Goal: Find specific page/section: Find specific page/section

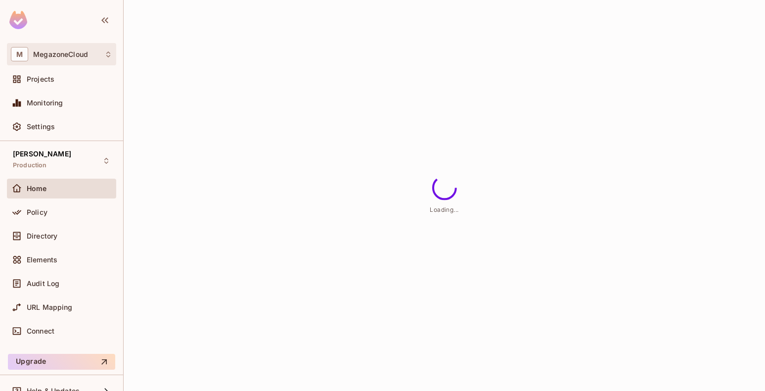
click at [89, 56] on div "M MegazoneCloud" at bounding box center [61, 54] width 101 height 14
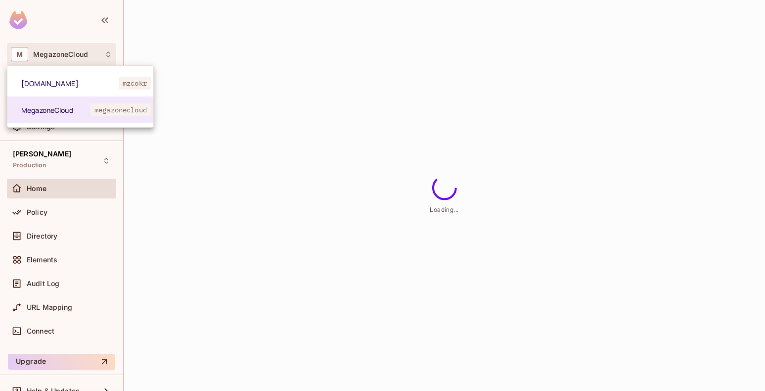
click at [208, 56] on div at bounding box center [382, 195] width 765 height 391
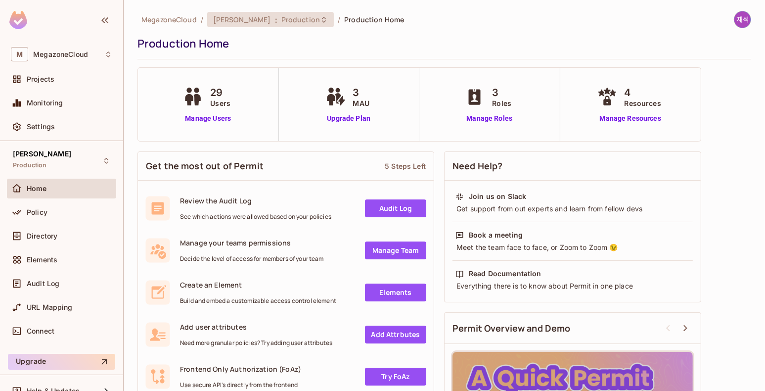
click at [320, 23] on icon at bounding box center [324, 20] width 8 height 8
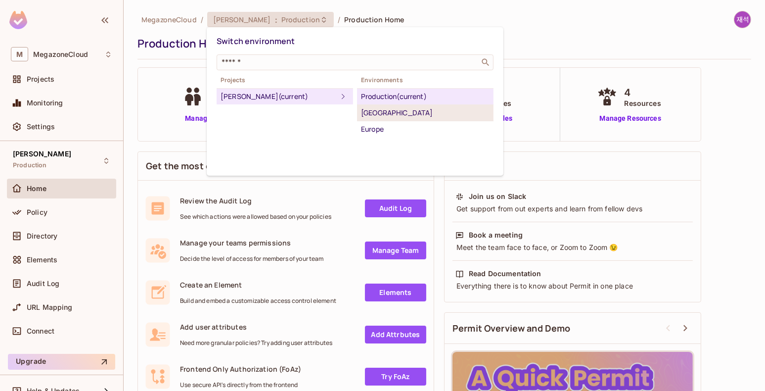
click at [389, 113] on div "[GEOGRAPHIC_DATA]" at bounding box center [425, 113] width 129 height 12
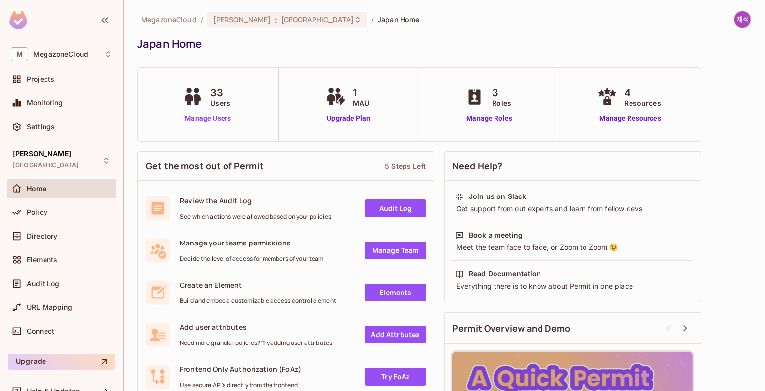
click at [210, 120] on link "Manage Users" at bounding box center [208, 118] width 55 height 10
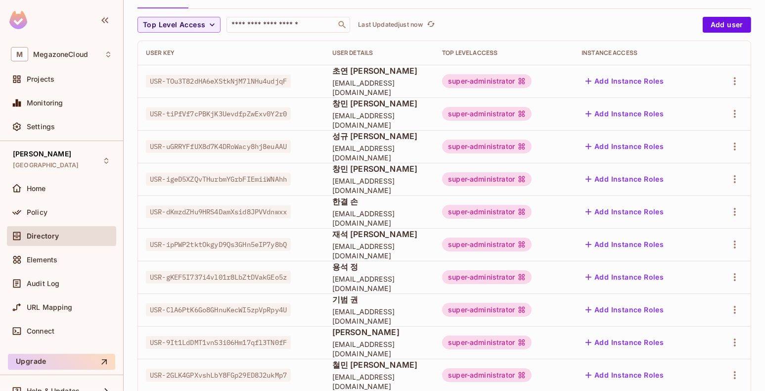
scroll to position [99, 0]
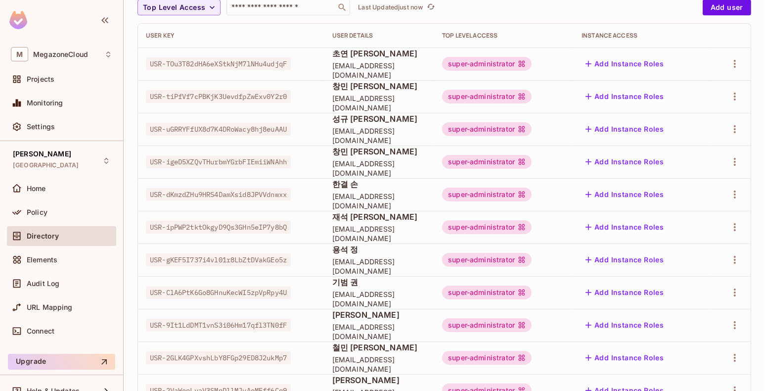
drag, startPoint x: 373, startPoint y: 224, endPoint x: 452, endPoint y: 229, distance: 78.9
click at [374, 222] on span "재석 이" at bounding box center [379, 216] width 94 height 11
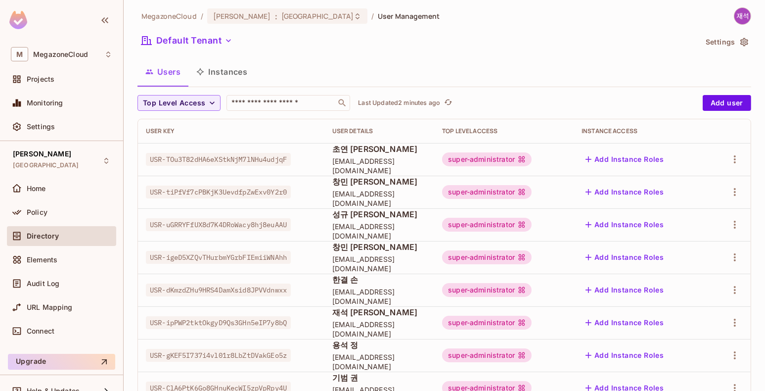
scroll to position [0, 0]
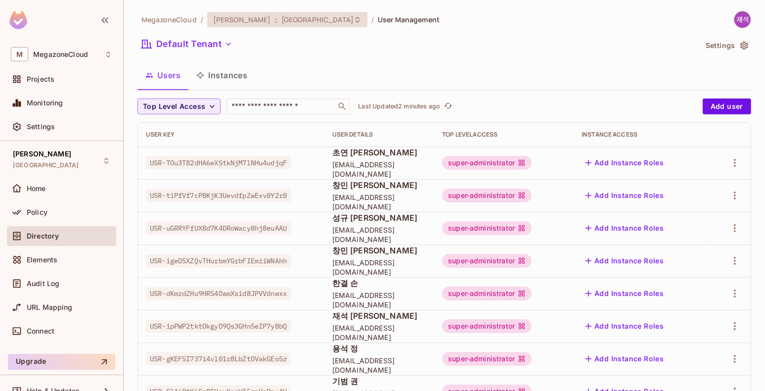
click at [282, 20] on span "[GEOGRAPHIC_DATA]" at bounding box center [318, 19] width 72 height 9
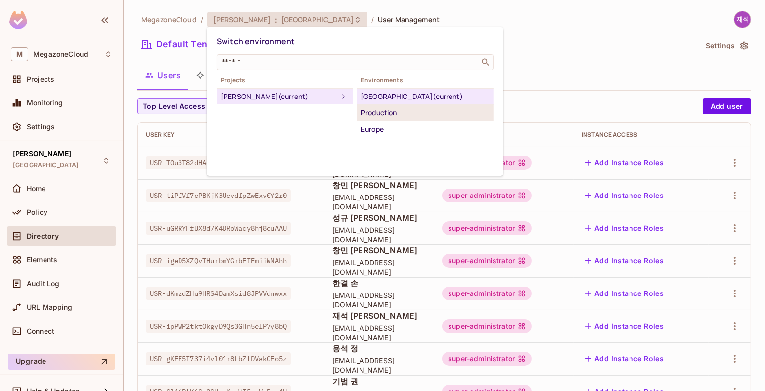
click at [390, 111] on div "Production" at bounding box center [425, 113] width 129 height 12
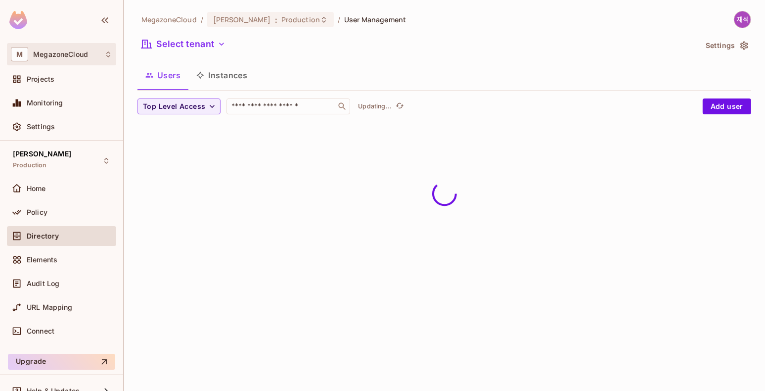
click at [108, 54] on icon at bounding box center [108, 54] width 8 height 8
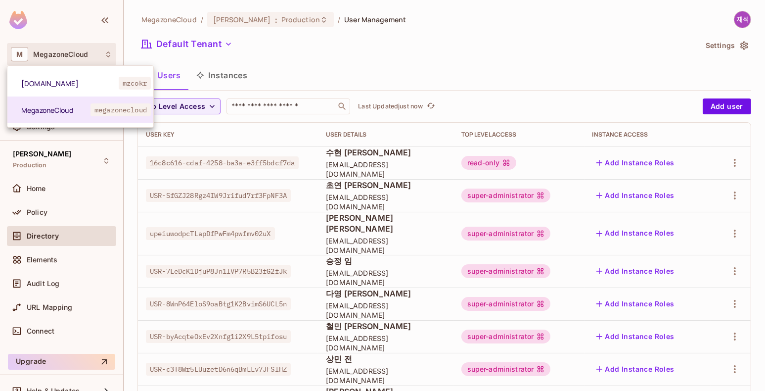
click at [521, 58] on div at bounding box center [382, 195] width 765 height 391
